Goal: Go to known website: Go to known website

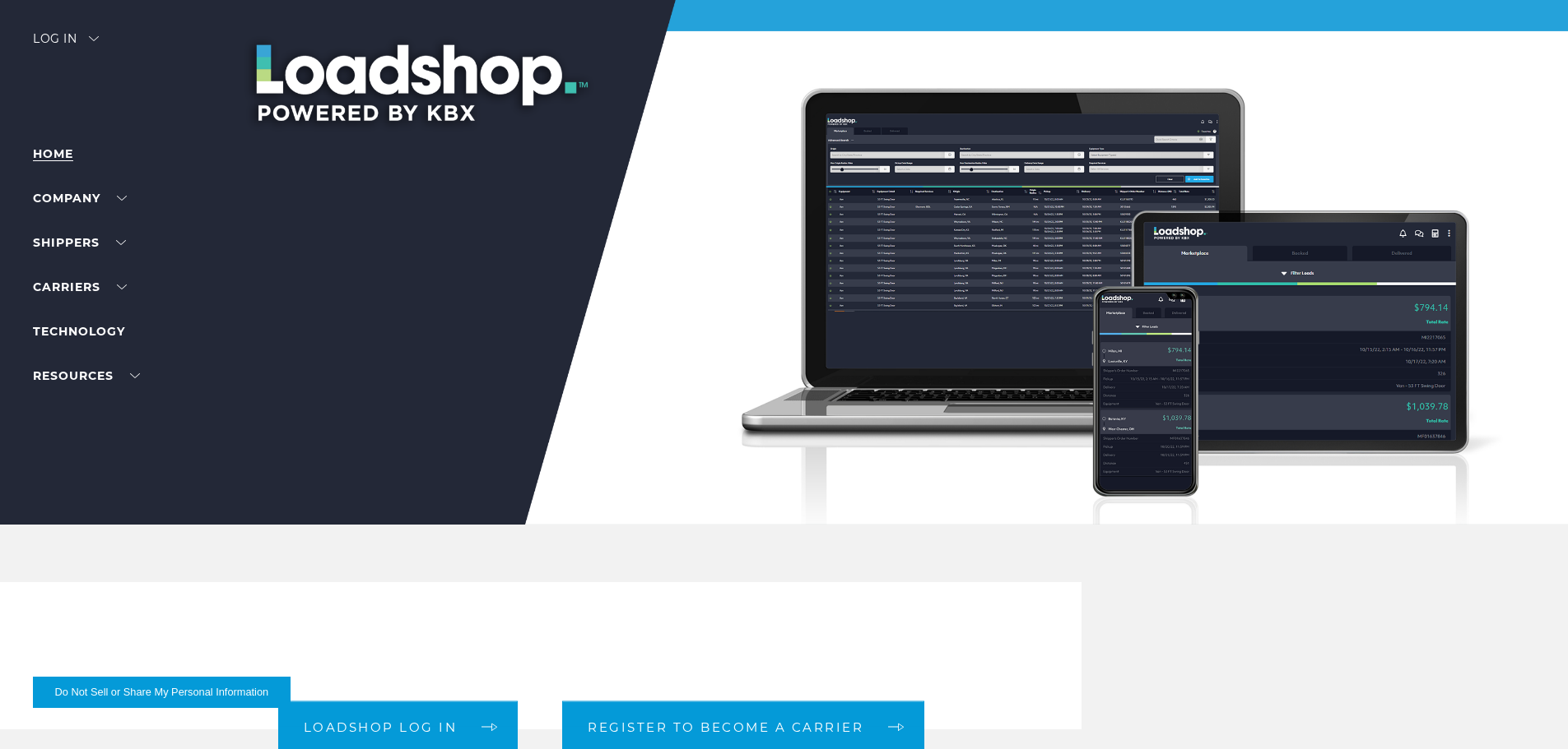
click at [46, 153] on link "Home" at bounding box center [53, 153] width 40 height 15
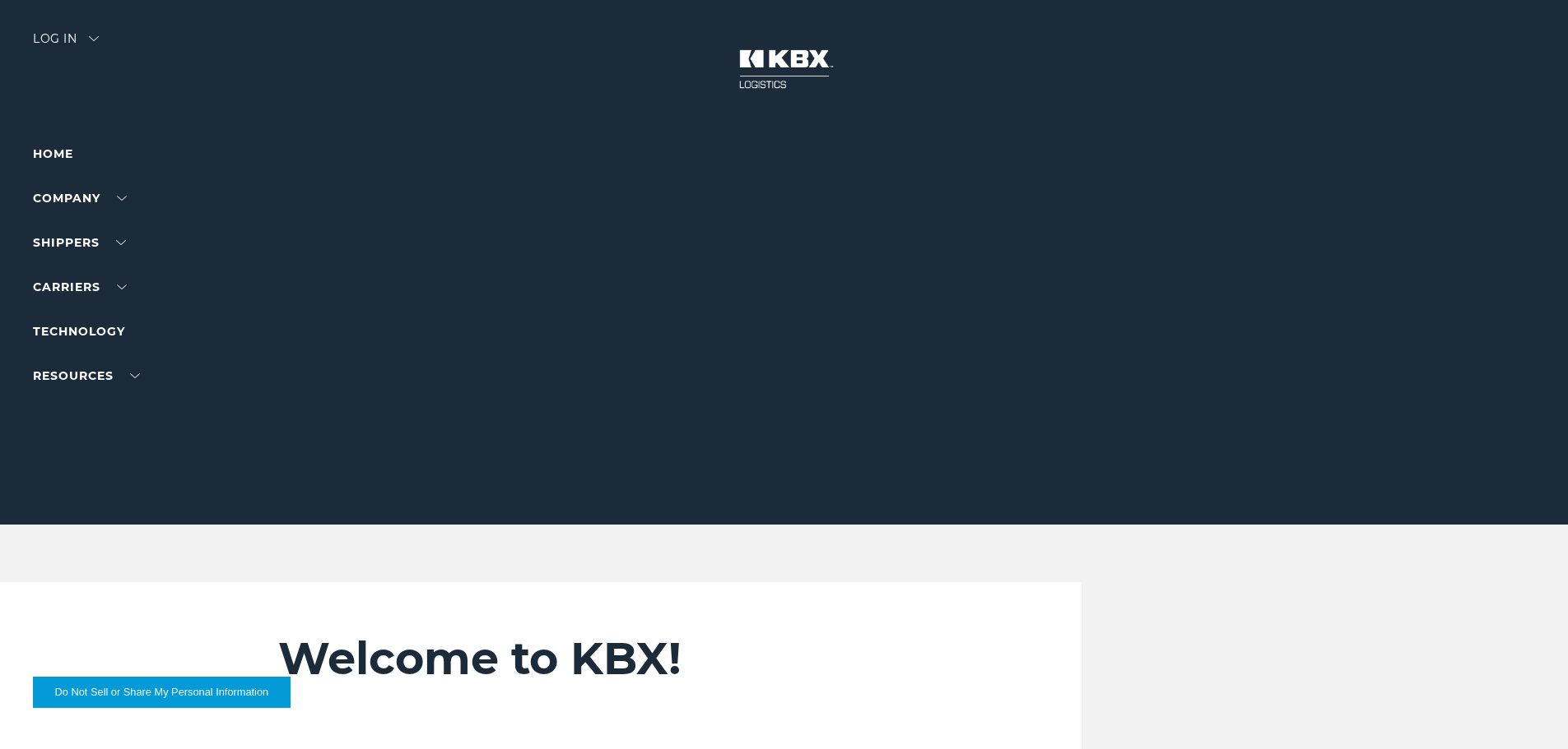
click at [68, 40] on div "Log in" at bounding box center [66, 45] width 66 height 24
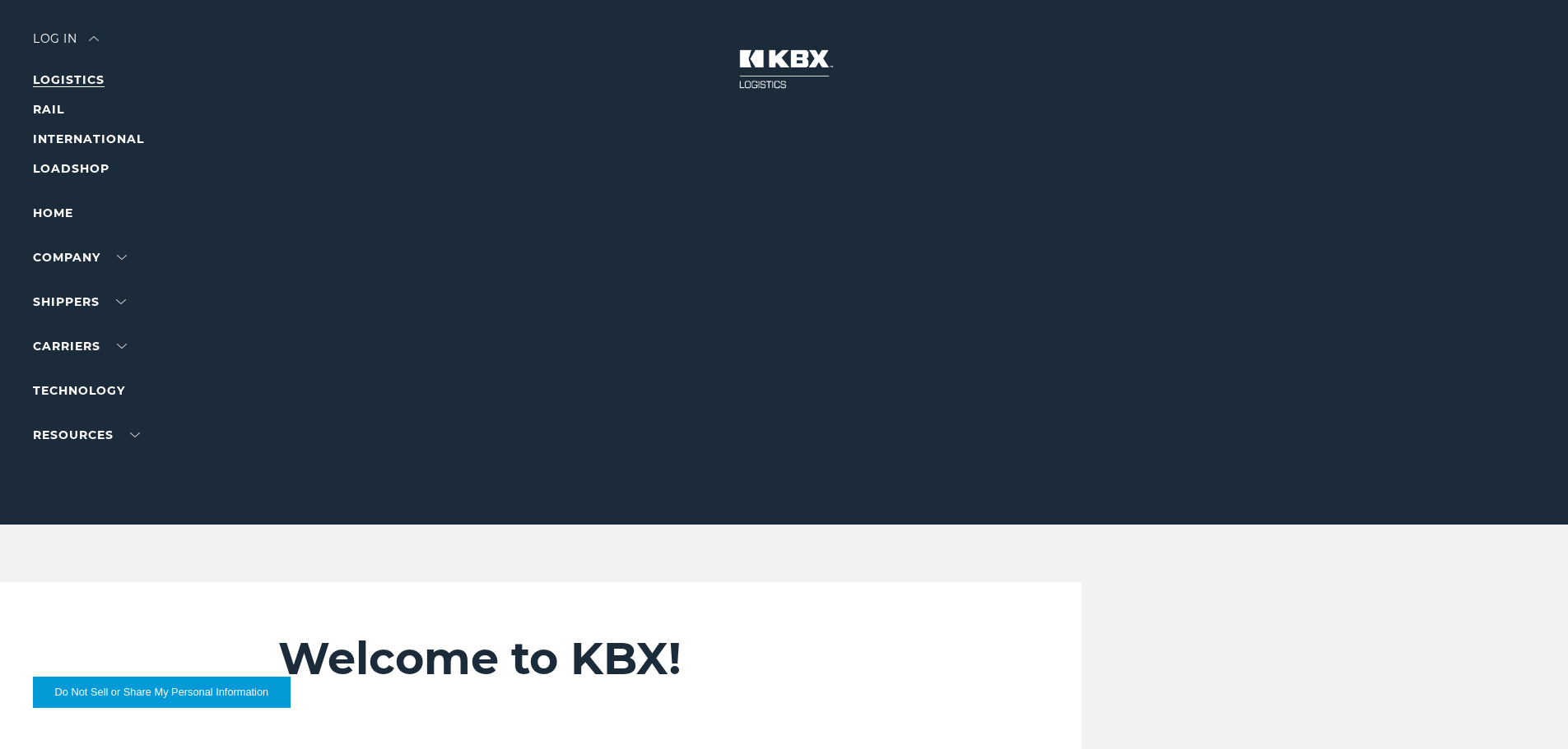
click at [84, 76] on link "LOGISTICS" at bounding box center [69, 80] width 72 height 15
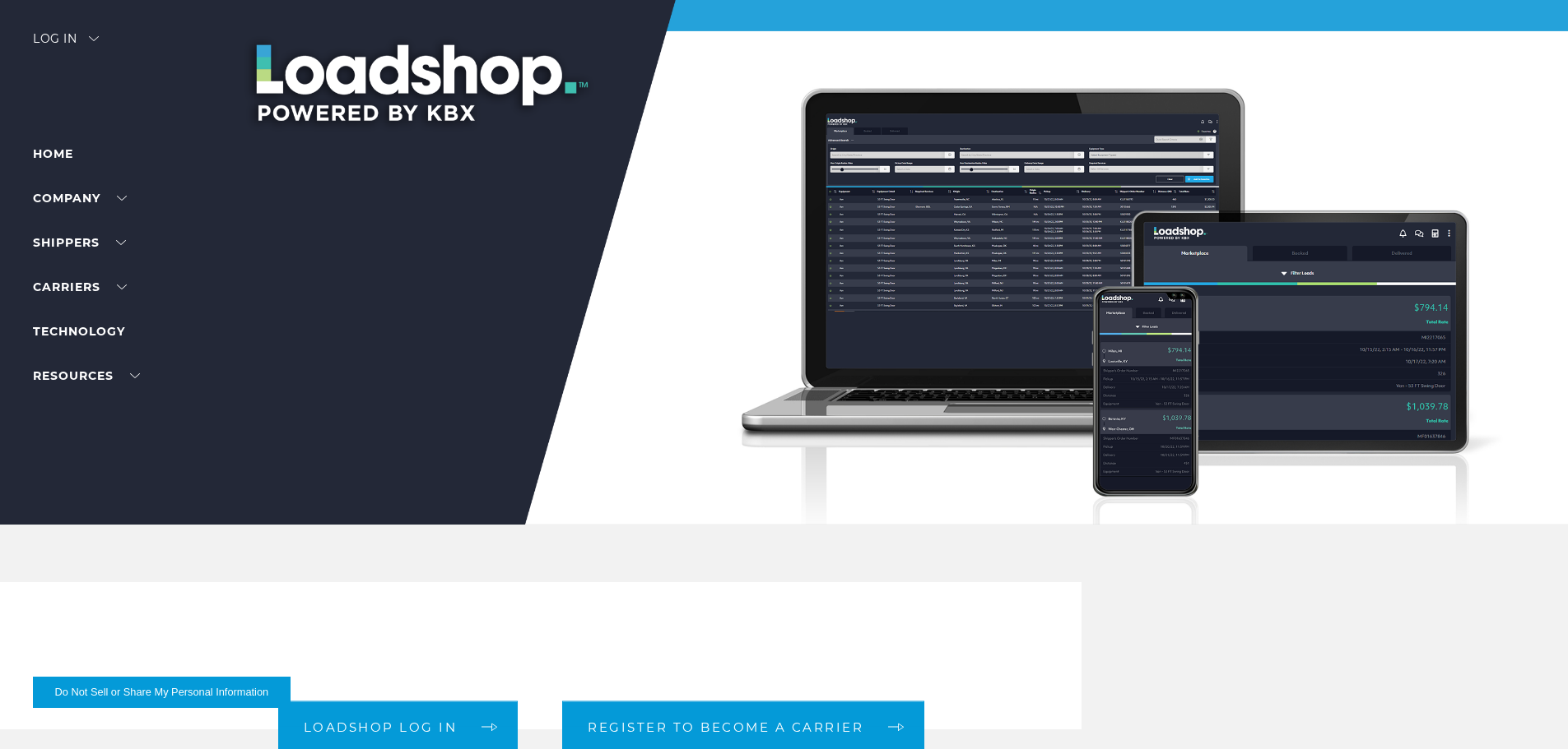
click at [99, 34] on div "Log in" at bounding box center [66, 45] width 66 height 24
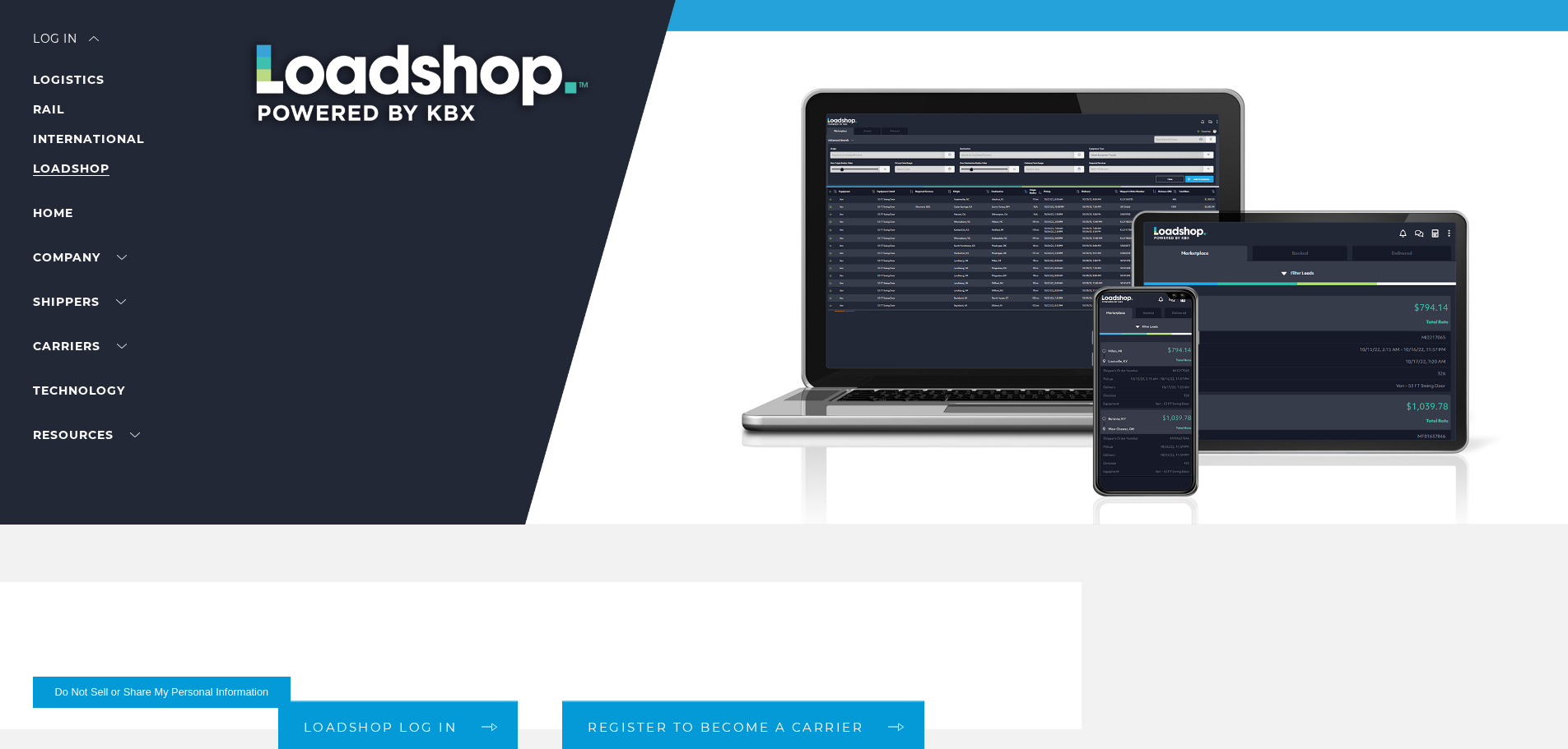
click at [84, 163] on link "LOADSHOP" at bounding box center [71, 169] width 76 height 15
